Goal: Find specific page/section: Find specific page/section

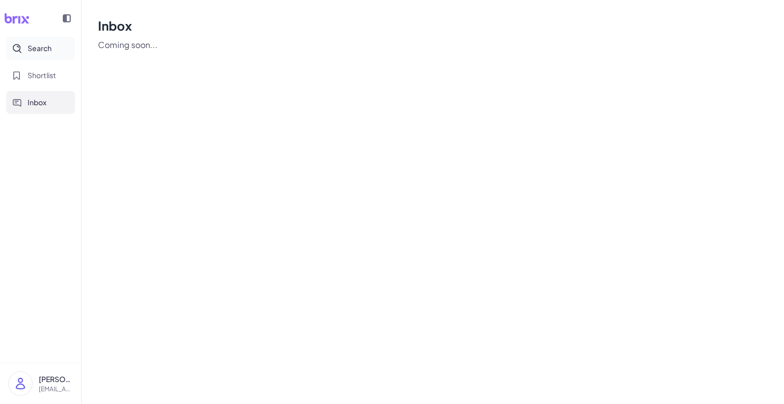
click at [17, 53] on button "Search" at bounding box center [40, 48] width 69 height 23
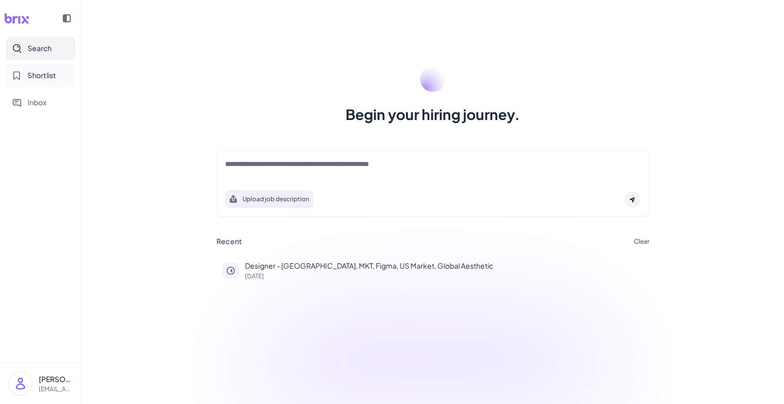
click at [24, 78] on button "Shortlist" at bounding box center [40, 75] width 69 height 23
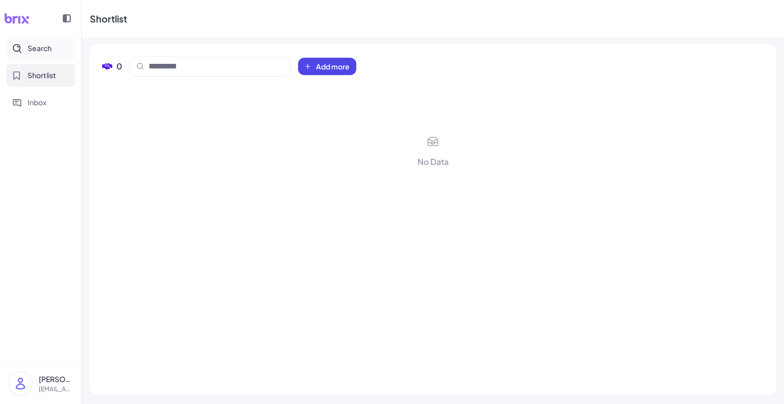
click at [46, 53] on span "Search" at bounding box center [40, 48] width 24 height 11
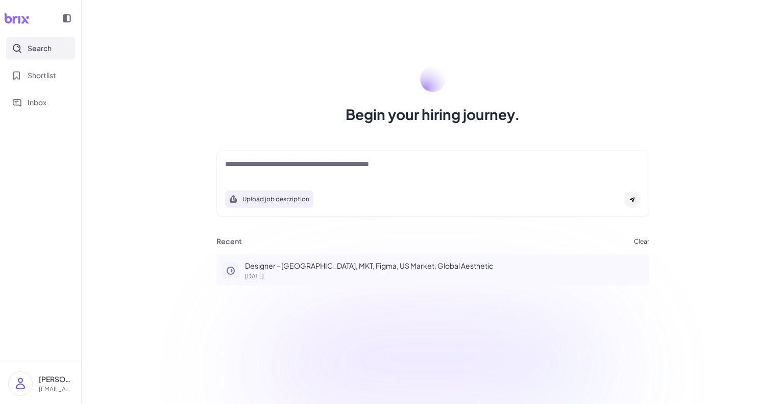
click at [331, 269] on p "Designer - [GEOGRAPHIC_DATA], MKT, Figma, US Market, Global Aesthetic" at bounding box center [444, 265] width 398 height 11
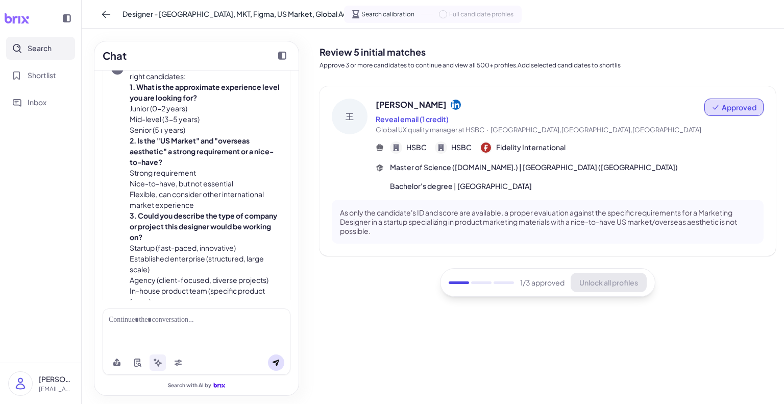
scroll to position [683, 0]
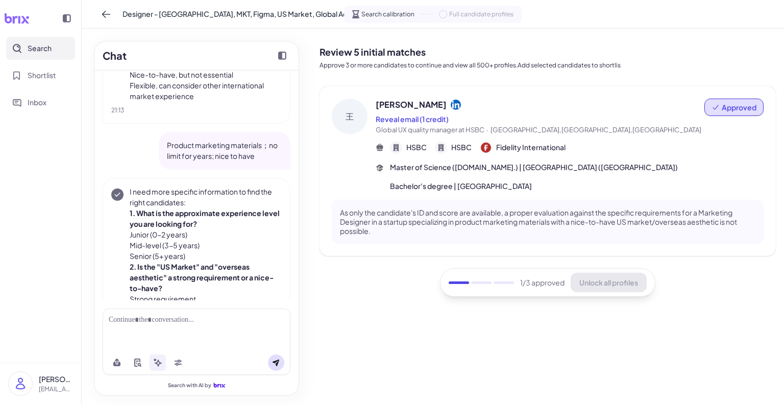
click at [24, 21] on icon at bounding box center [17, 18] width 24 height 10
click at [8, 17] on icon at bounding box center [17, 18] width 24 height 10
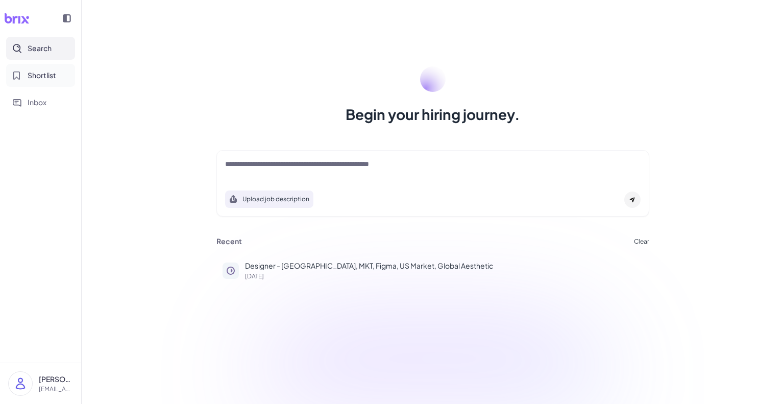
click at [47, 75] on span "Shortlist" at bounding box center [42, 75] width 29 height 11
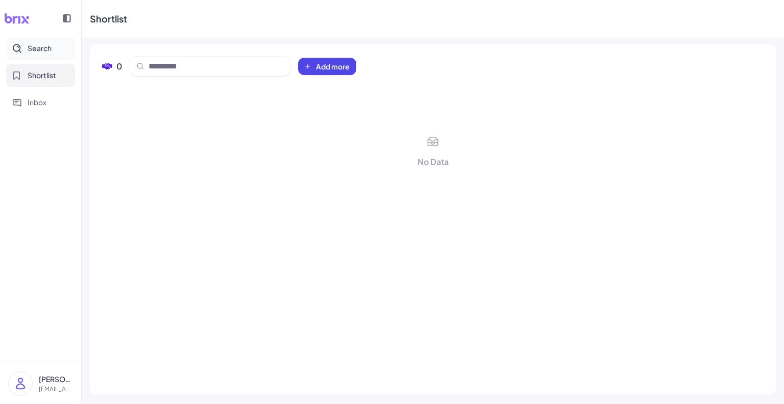
click at [34, 55] on button "Search" at bounding box center [40, 48] width 69 height 23
